Goal: Task Accomplishment & Management: Use online tool/utility

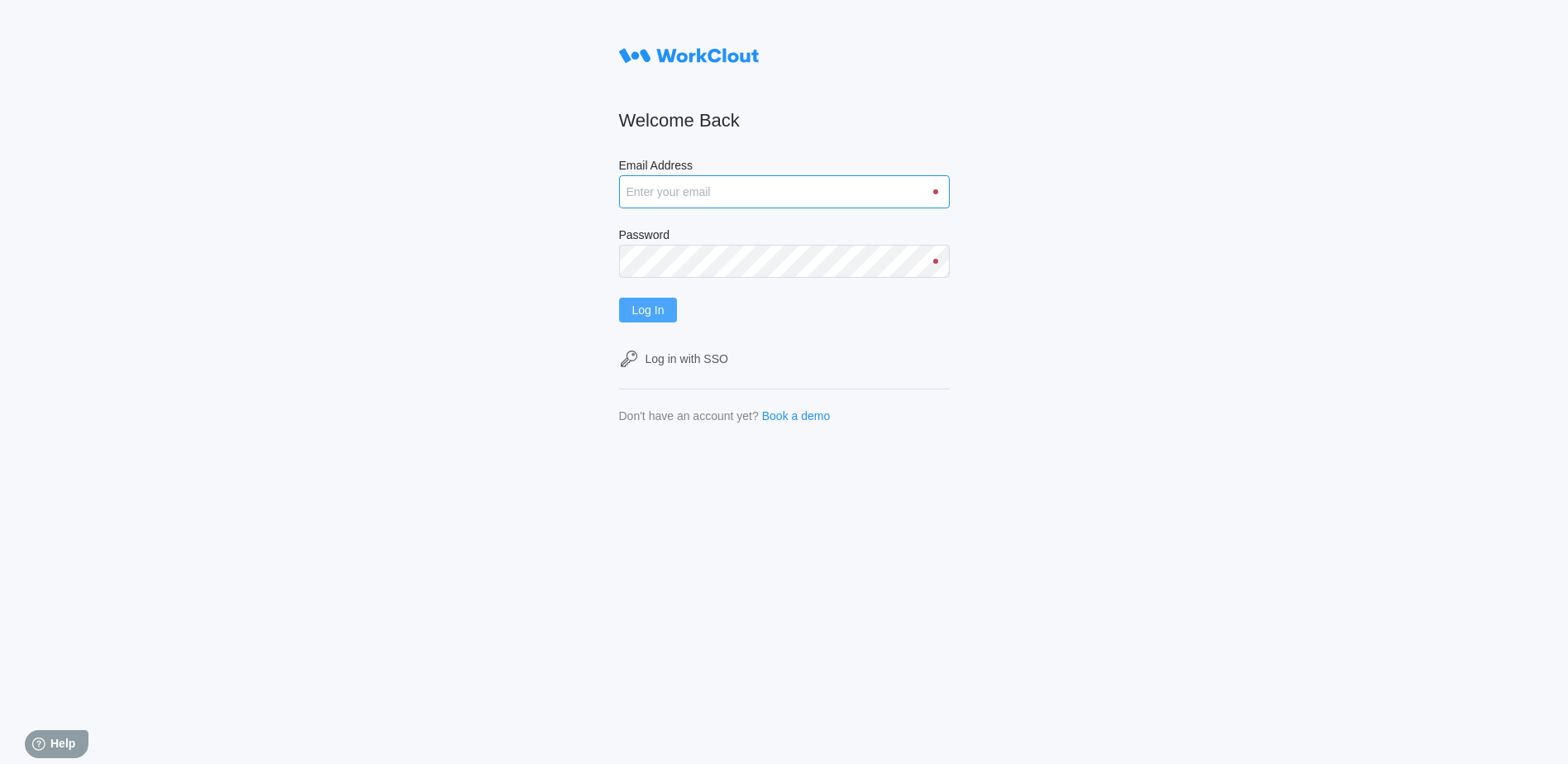
type input "[EMAIL_ADDRESS][DOMAIN_NAME]"
click at [665, 307] on span "Log In" at bounding box center [649, 310] width 32 height 12
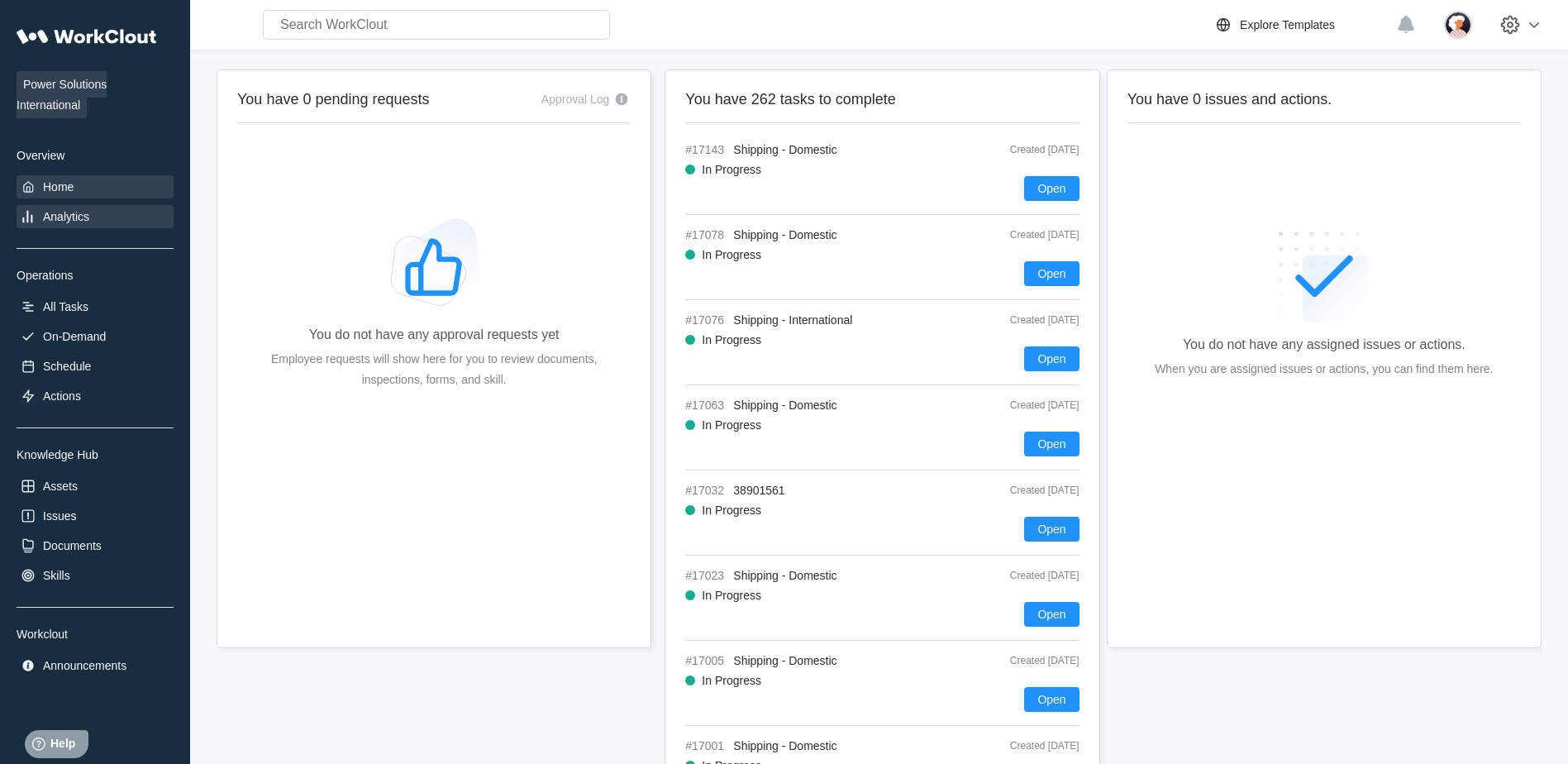
click at [114, 208] on div "Analytics" at bounding box center [95, 217] width 157 height 23
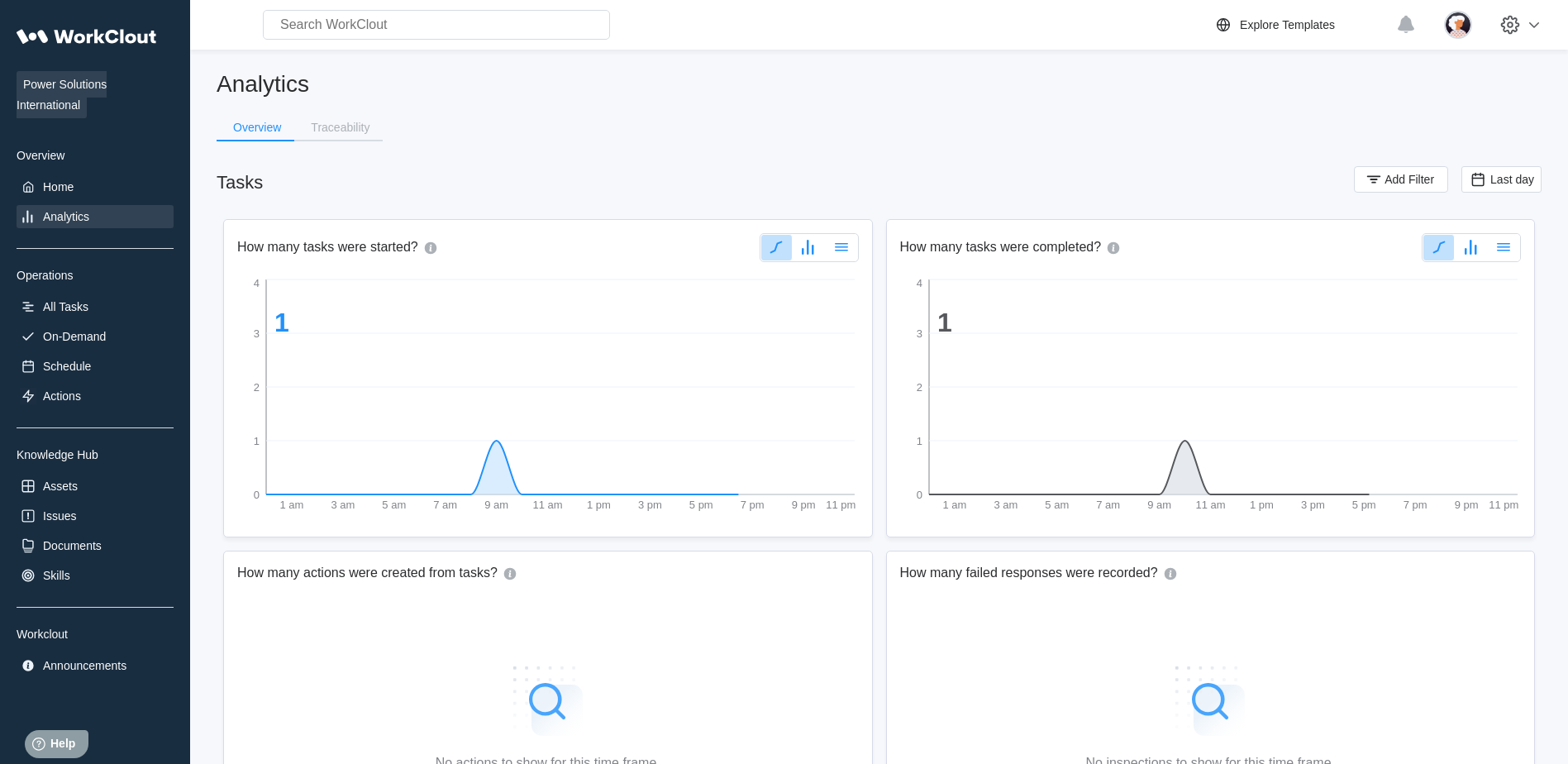
click at [358, 140] on div "Traceability" at bounding box center [338, 128] width 89 height 26
click at [352, 123] on div "Traceability" at bounding box center [340, 128] width 59 height 12
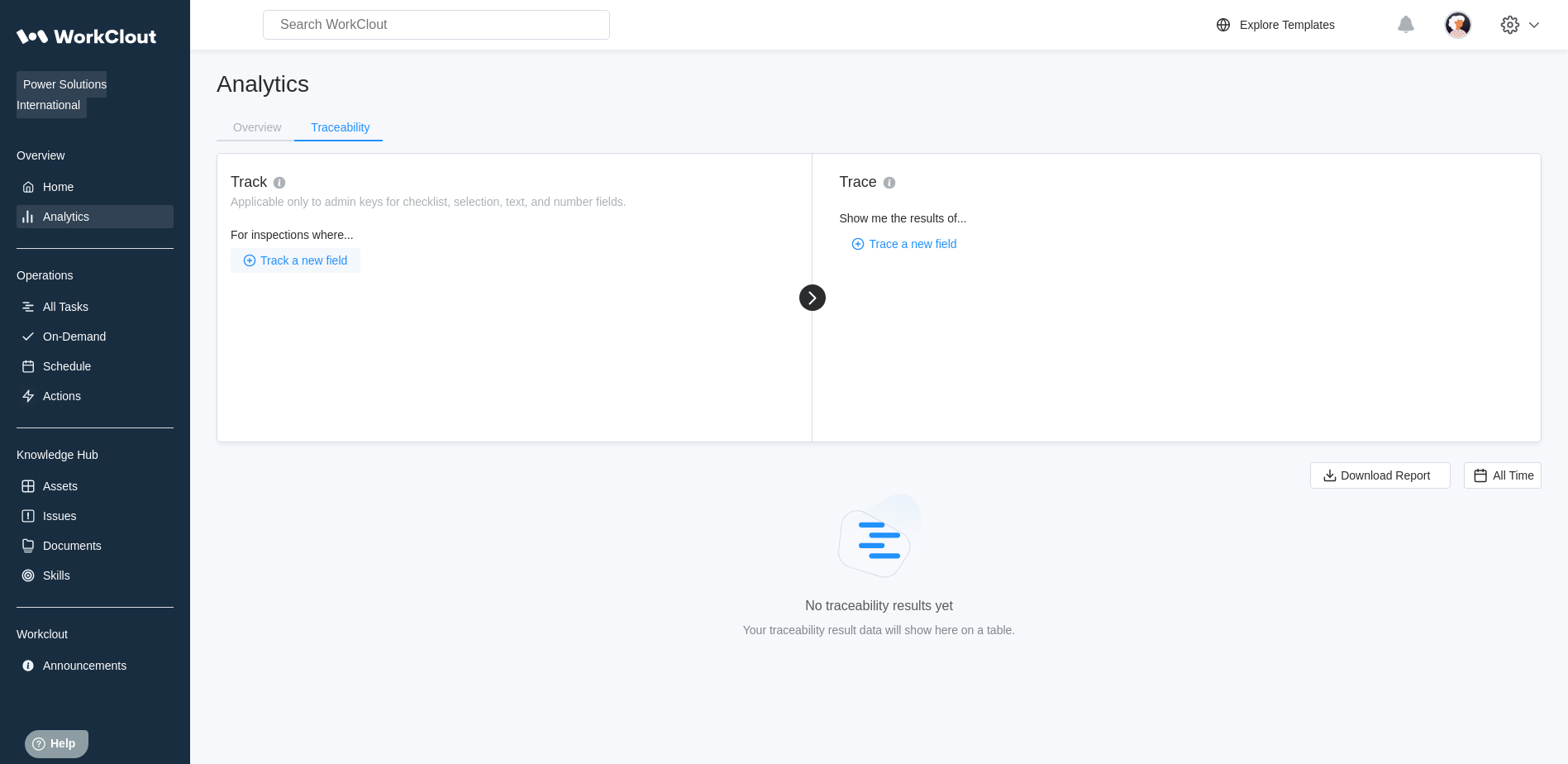
click at [333, 262] on span "Track a new field" at bounding box center [304, 261] width 87 height 12
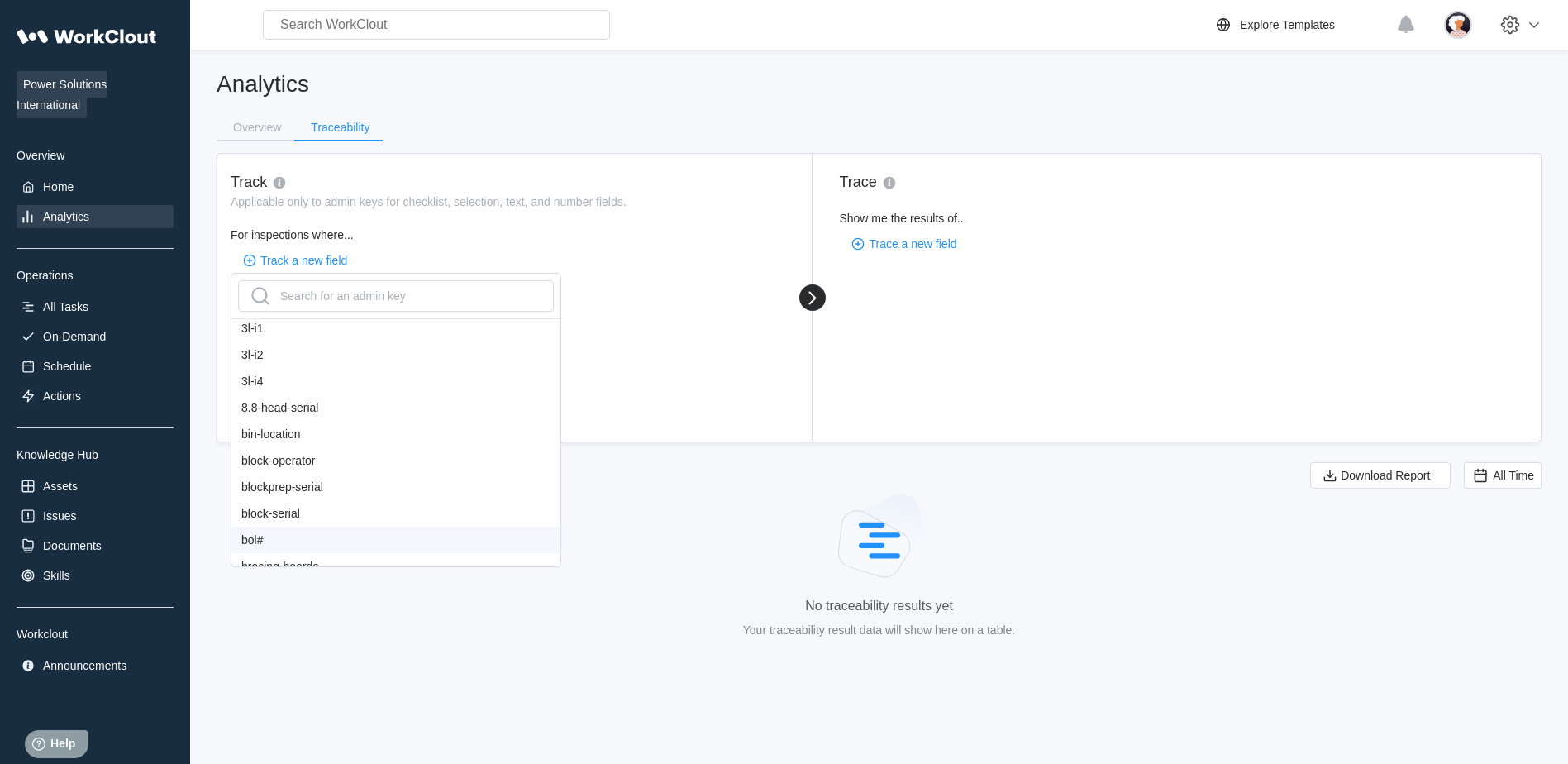
click at [245, 532] on div "bol#" at bounding box center [396, 540] width 329 height 26
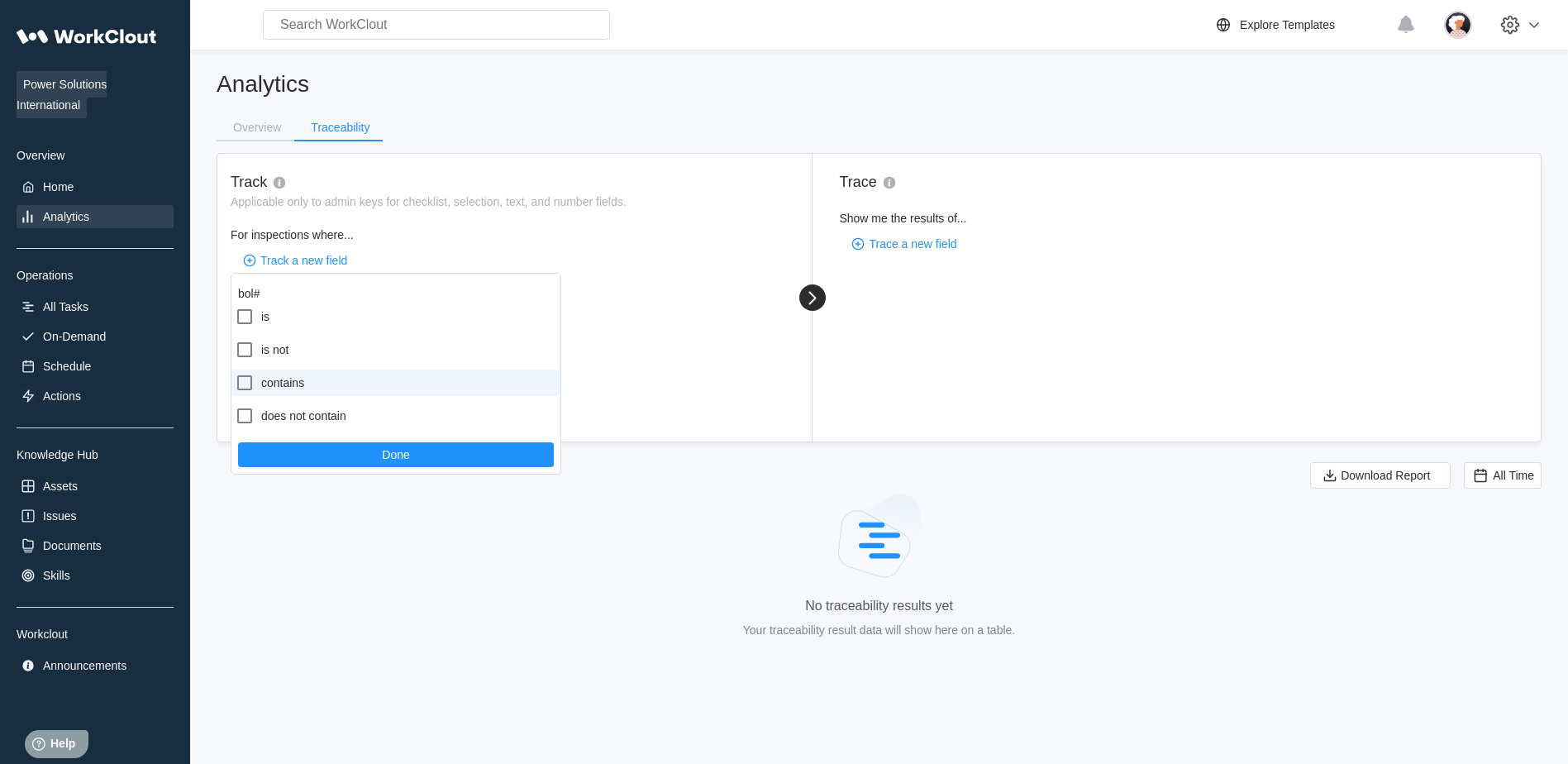
click at [300, 390] on label "contains" at bounding box center [396, 383] width 329 height 26
click at [235, 373] on input "contains" at bounding box center [234, 373] width 1 height 1
checkbox input "true"
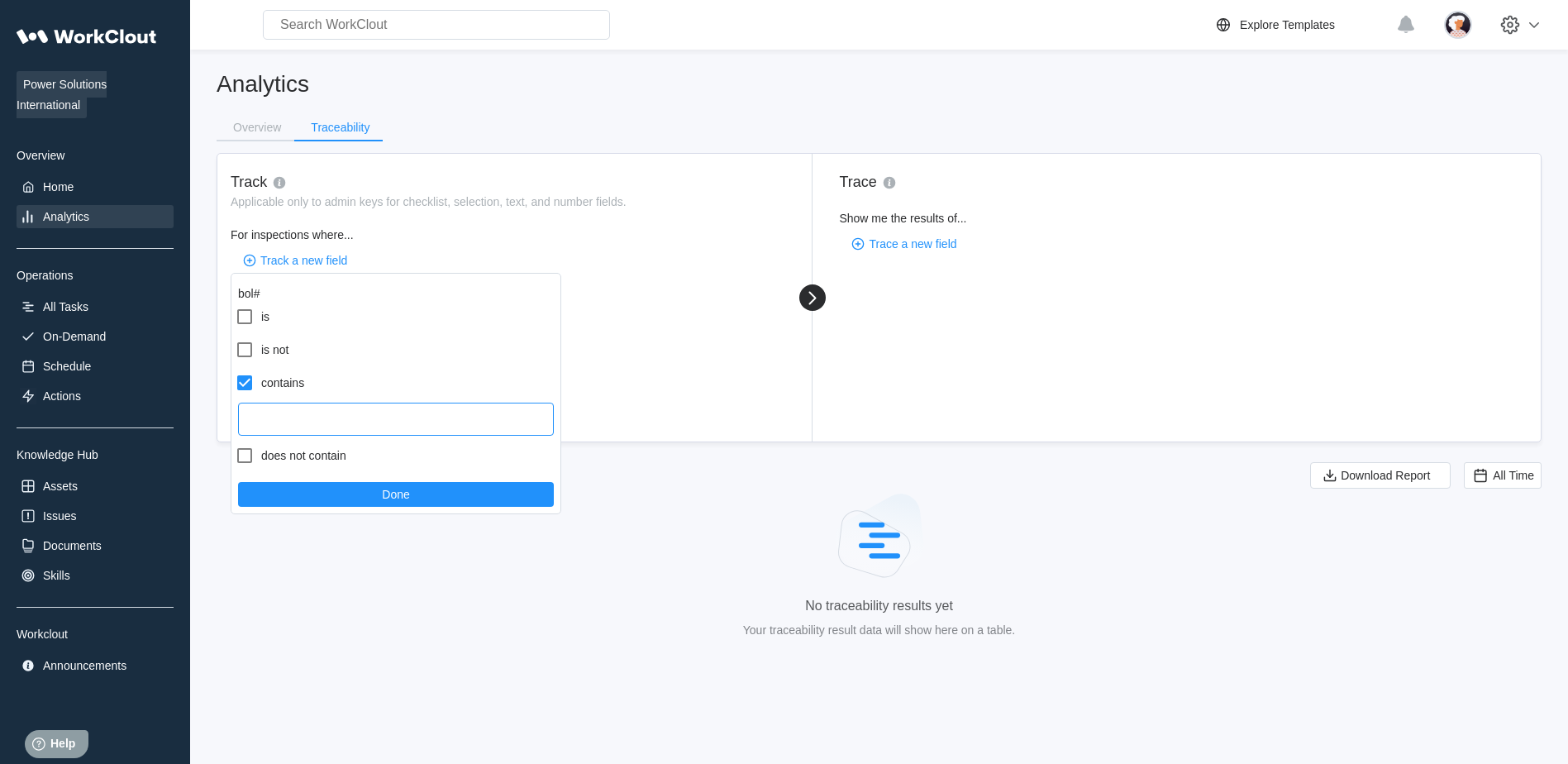
click at [326, 426] on input "text" at bounding box center [395, 419] width 316 height 33
paste input "44127"
type input "44127"
click at [372, 491] on button "Done" at bounding box center [395, 495] width 316 height 25
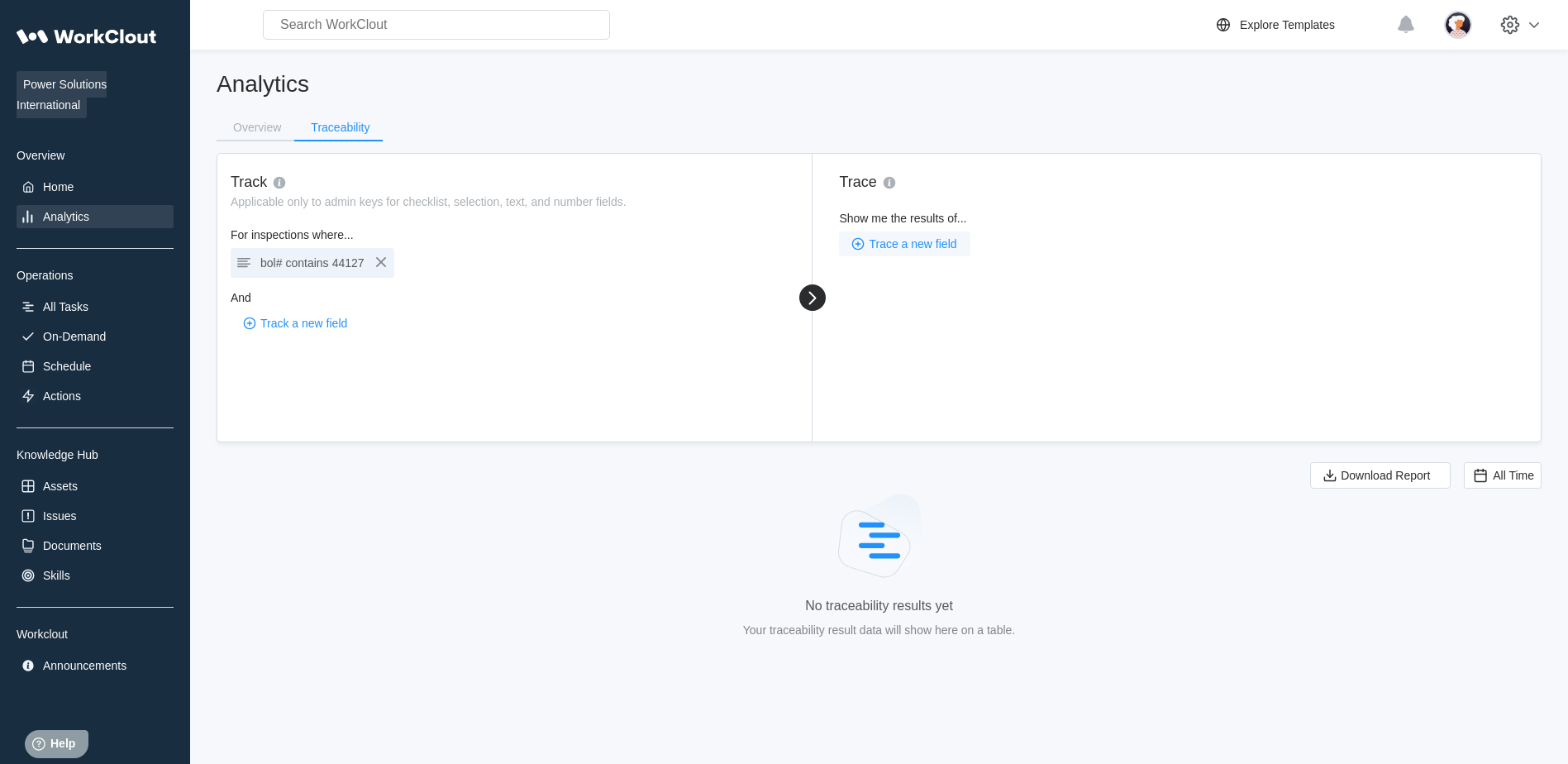
click at [919, 241] on span "Trace a new field" at bounding box center [912, 244] width 88 height 12
click at [919, 270] on div "Search for an admin key" at bounding box center [935, 279] width 159 height 26
click at [923, 243] on span "Trace a new field" at bounding box center [912, 244] width 88 height 12
click at [1056, 219] on div "Show me the results of..." at bounding box center [1190, 218] width 702 height 14
click at [954, 244] on span "Trace a new field" at bounding box center [912, 244] width 88 height 12
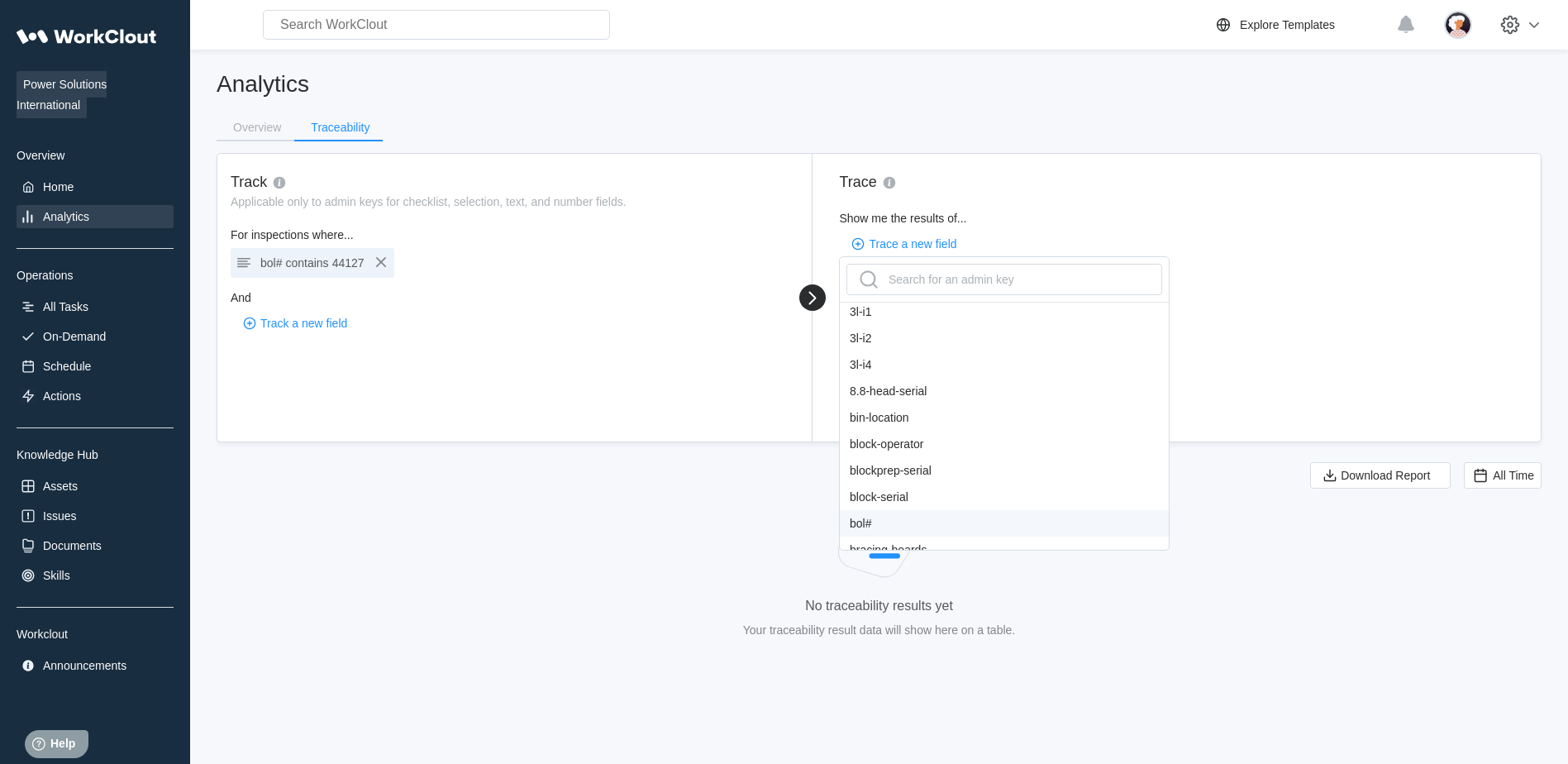
click at [895, 525] on div "bol#" at bounding box center [1005, 523] width 329 height 26
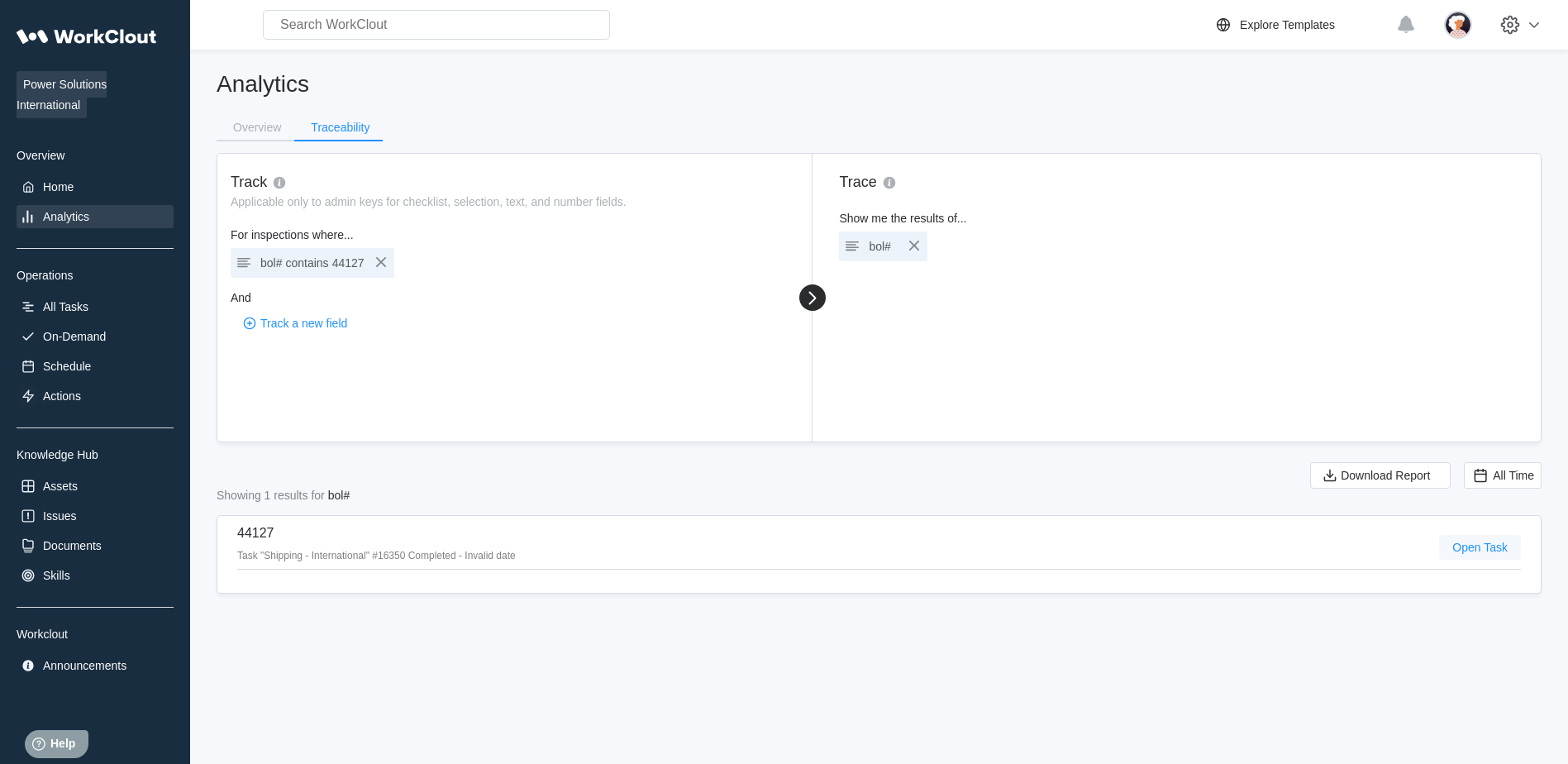
click at [1506, 550] on span "Open Task" at bounding box center [1479, 547] width 55 height 12
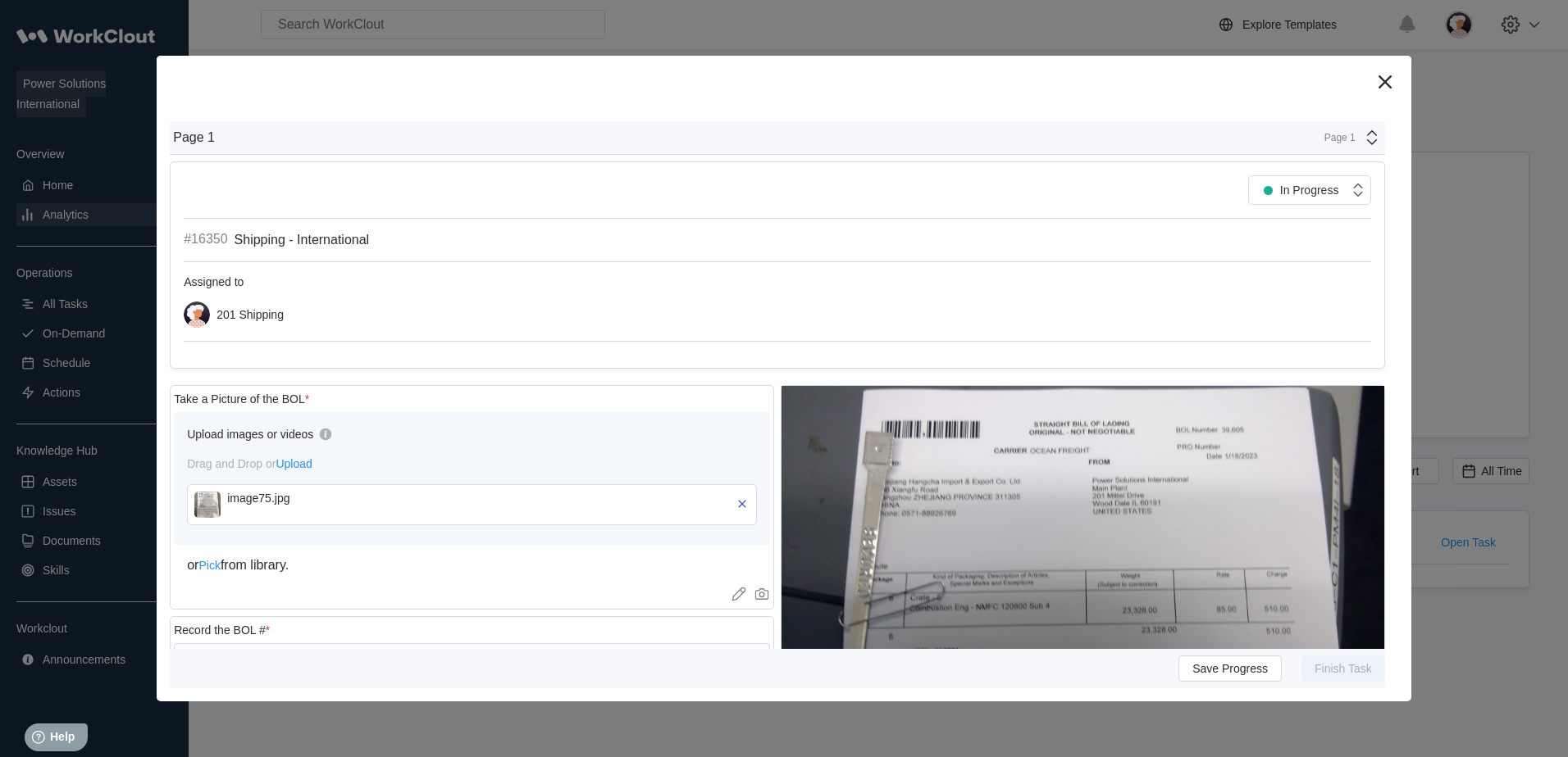
drag, startPoint x: 412, startPoint y: 177, endPoint x: 412, endPoint y: 186, distance: 9.0
click at [412, 177] on div "In Progress" at bounding box center [777, 190] width 1188 height 30
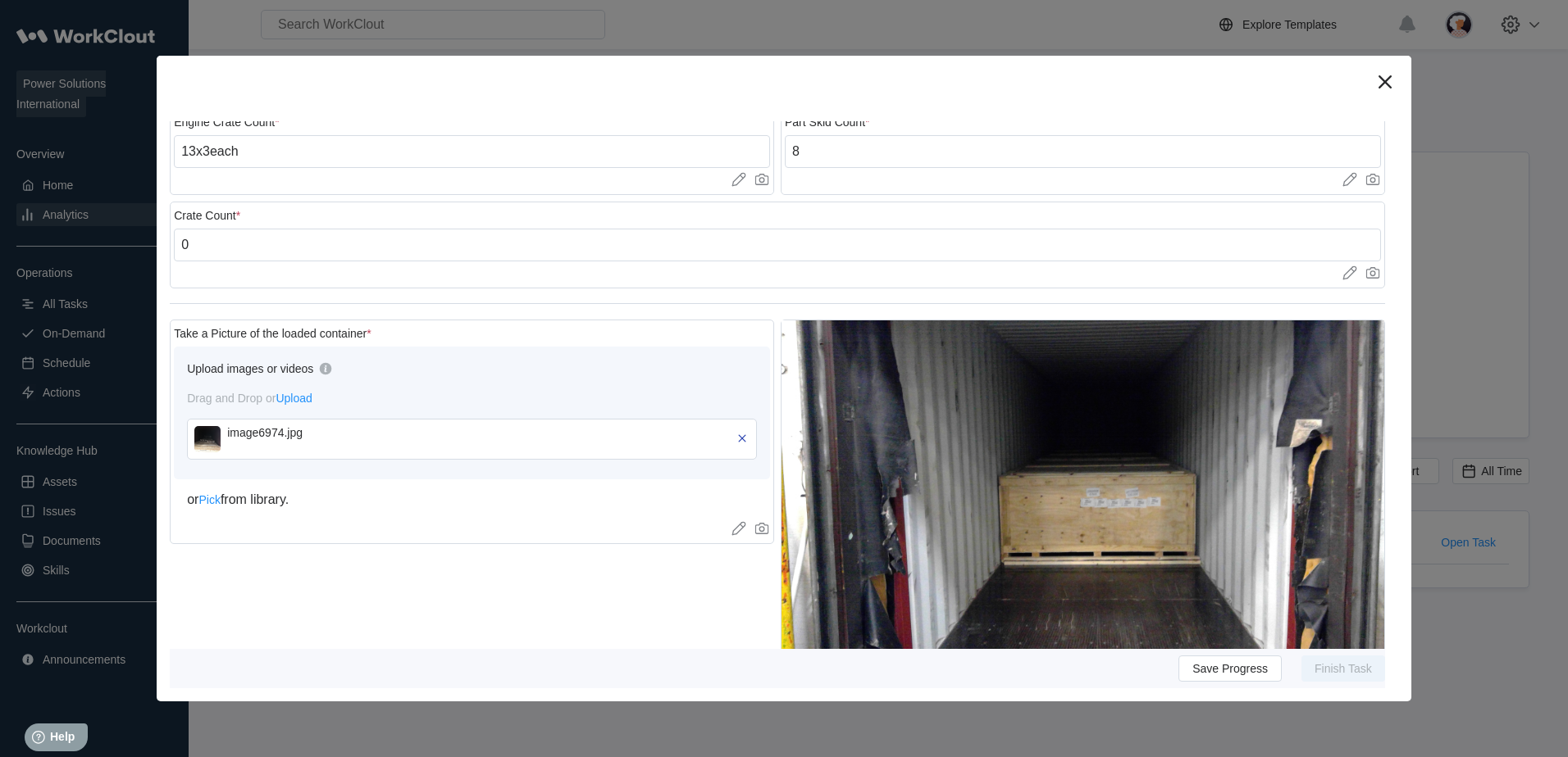
scroll to position [0, 0]
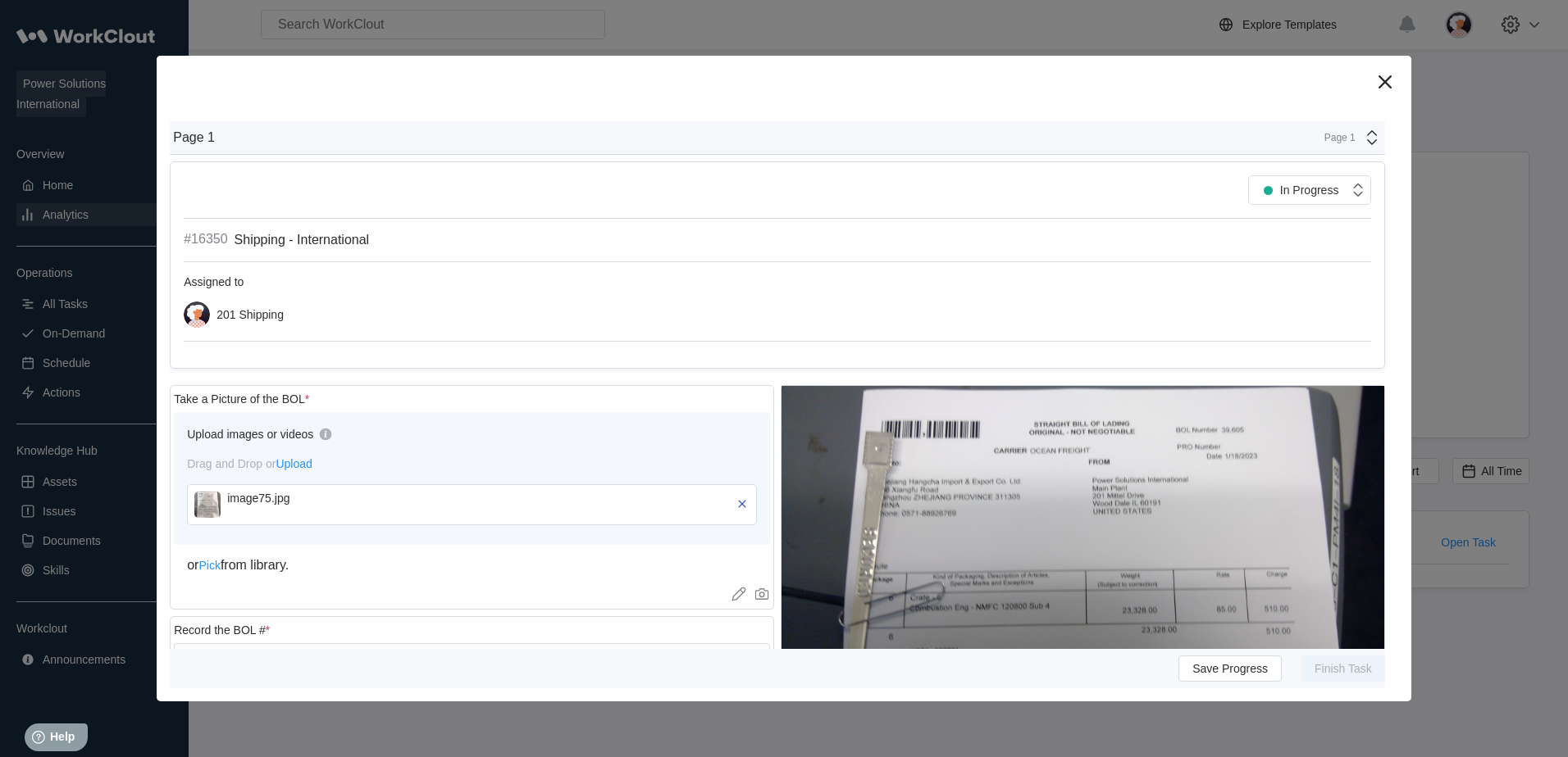
drag, startPoint x: 747, startPoint y: 562, endPoint x: 642, endPoint y: 297, distance: 285.0
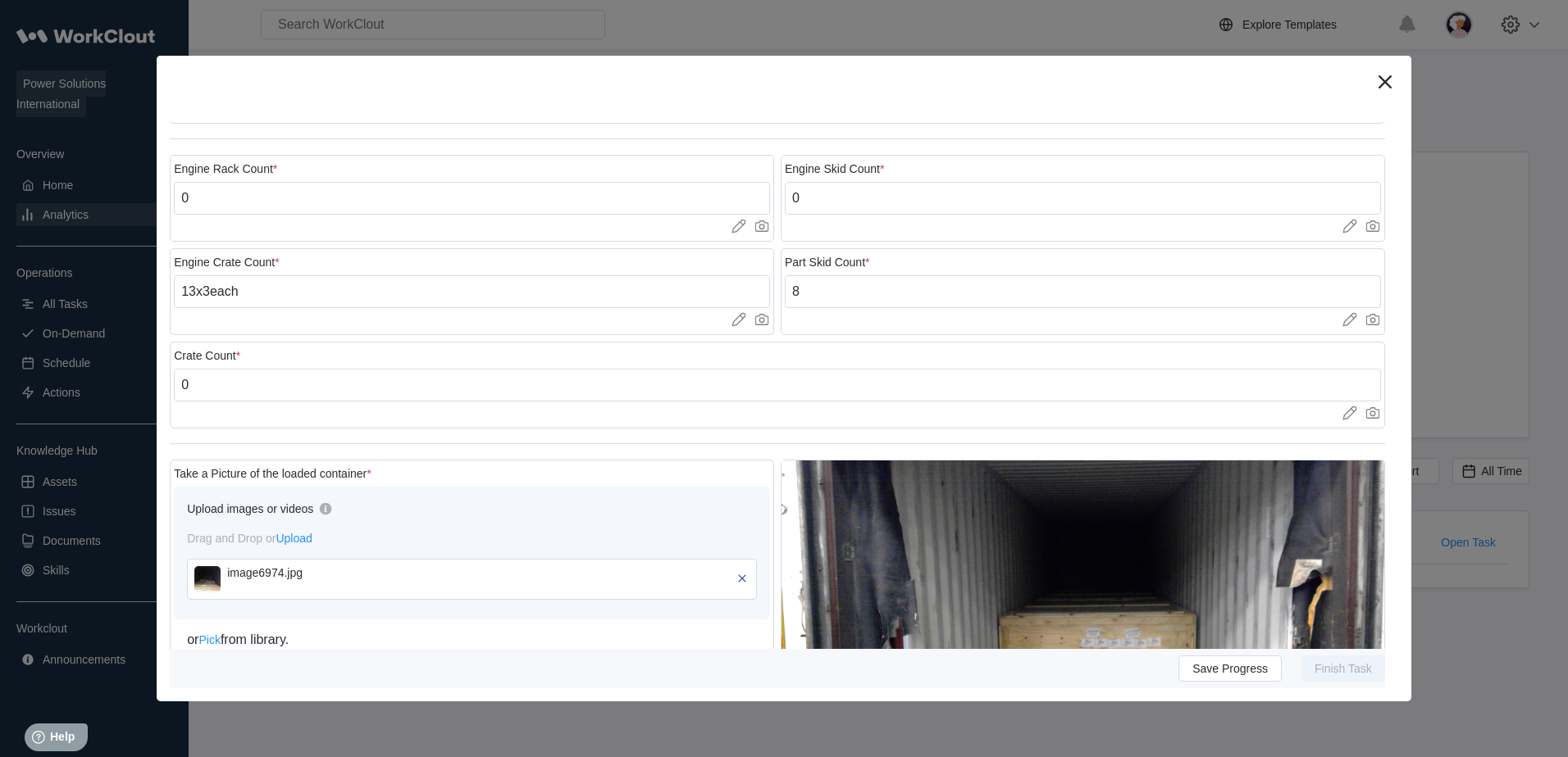
scroll to position [901, 0]
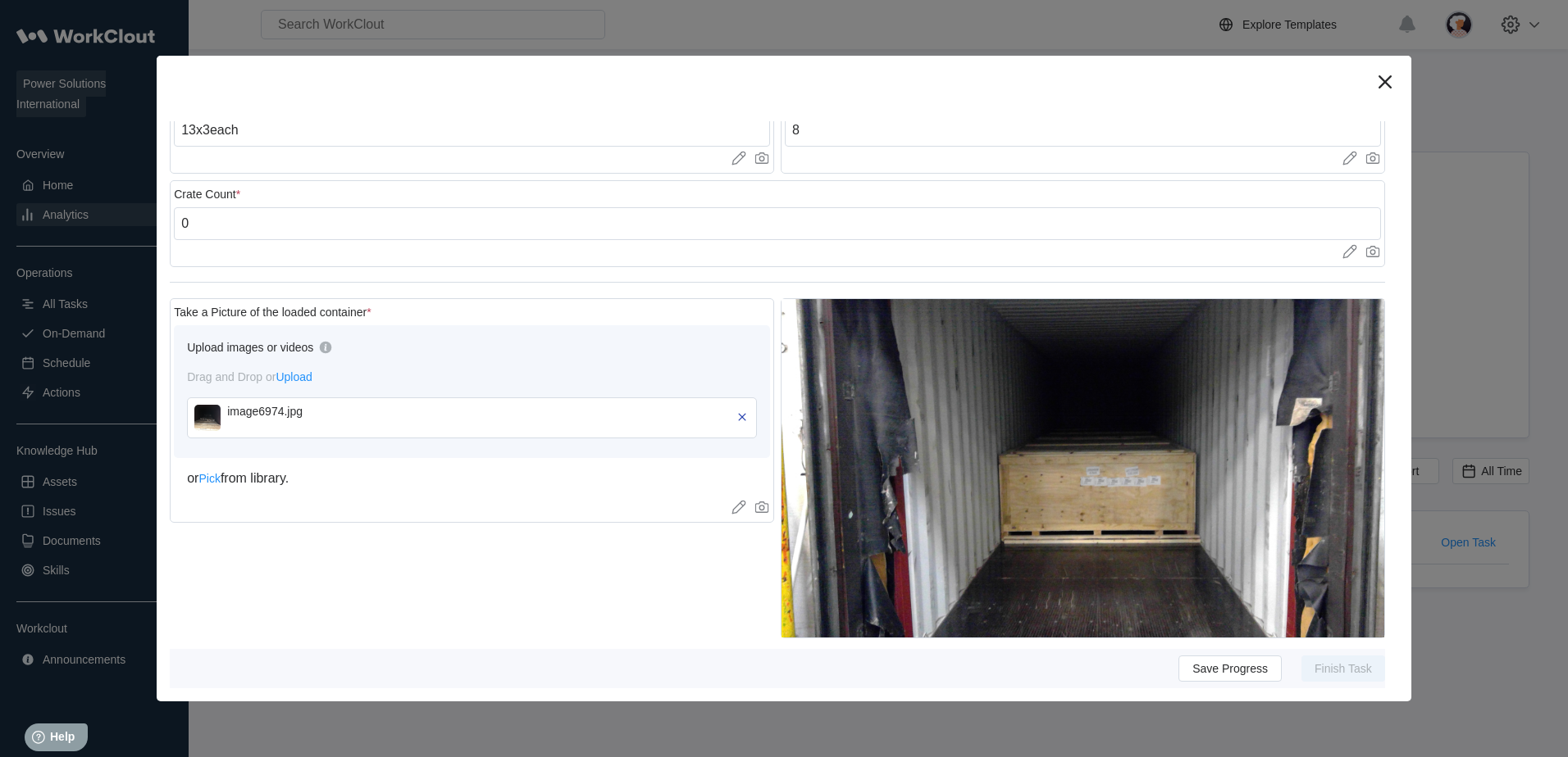
click at [219, 408] on img at bounding box center [207, 417] width 26 height 26
